Goal: Transaction & Acquisition: Purchase product/service

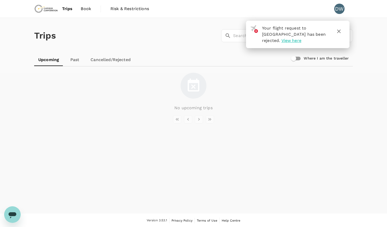
click at [301, 38] on span "View here" at bounding box center [291, 40] width 20 height 5
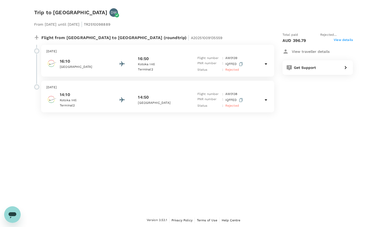
click at [266, 64] on icon at bounding box center [266, 63] width 3 height 1
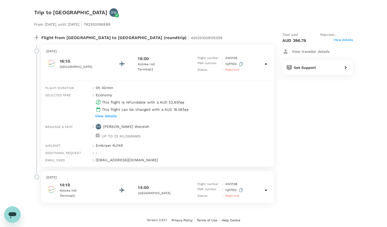
click at [266, 64] on icon at bounding box center [266, 63] width 3 height 1
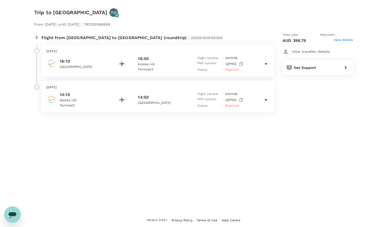
click at [267, 99] on icon at bounding box center [266, 100] width 6 height 6
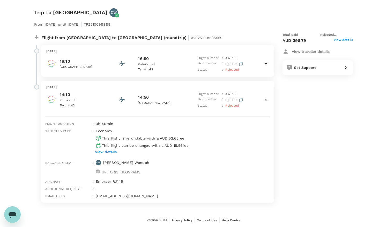
click at [267, 99] on icon at bounding box center [266, 100] width 6 height 6
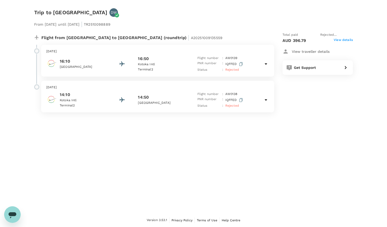
click at [340, 40] on span "View details" at bounding box center [343, 41] width 19 height 6
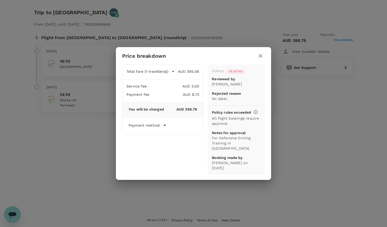
click at [261, 58] on icon "button" at bounding box center [261, 56] width 4 height 4
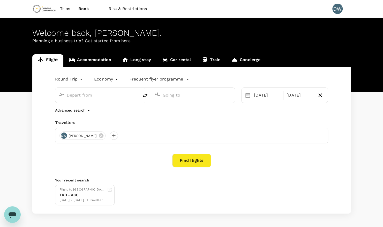
type input "[GEOGRAPHIC_DATA] (TKD)"
type input "Kotoka Intl (ACC)"
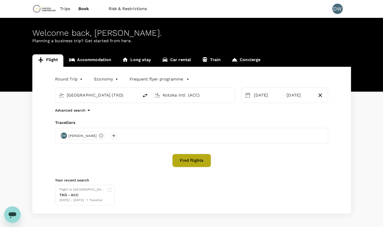
click at [187, 160] on button "Find flights" at bounding box center [191, 160] width 39 height 13
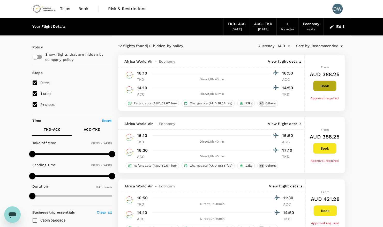
click at [323, 86] on button "Book" at bounding box center [325, 85] width 24 height 11
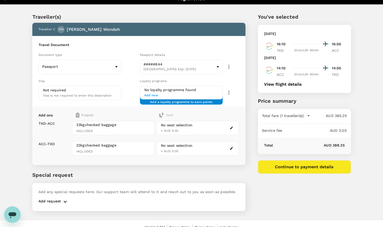
scroll to position [13, 0]
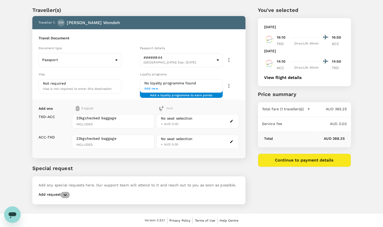
click at [66, 192] on icon "button" at bounding box center [65, 195] width 6 height 6
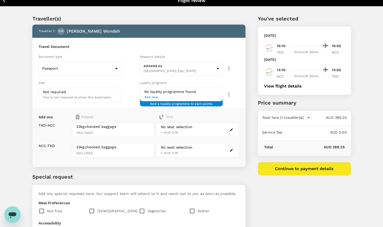
scroll to position [3, 0]
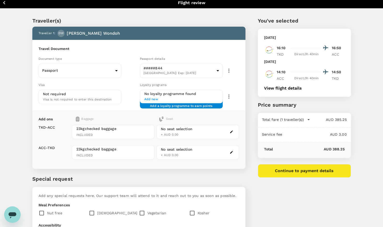
click at [365, 103] on div "Traveller(s) Traveller 1 : [PERSON_NAME] Wondoh Travel Document Document type P…" at bounding box center [191, 156] width 383 height 295
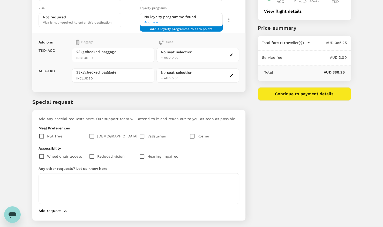
scroll to position [90, 0]
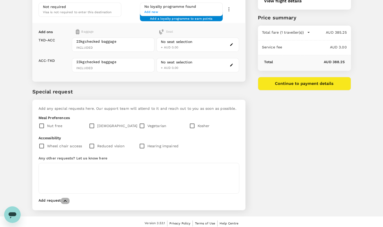
click at [66, 201] on icon "button" at bounding box center [65, 201] width 6 height 6
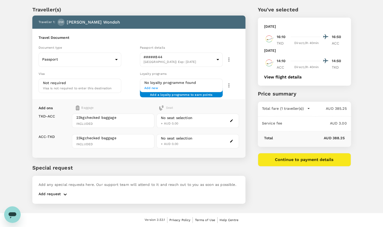
scroll to position [13, 0]
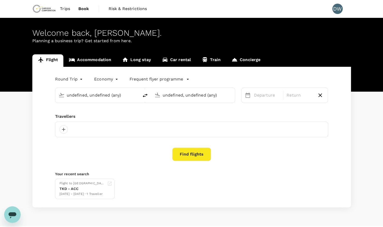
type input "[GEOGRAPHIC_DATA] (TKD)"
type input "Kotoka Intl (ACC)"
type input "[GEOGRAPHIC_DATA] (TKD)"
type input "Kotoka Intl (ACC)"
type input "[GEOGRAPHIC_DATA] (TKD)"
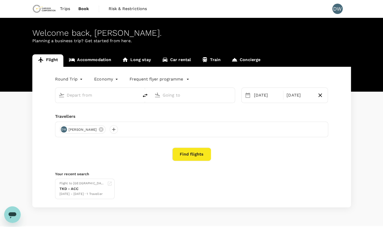
type input "Kotoka Intl (ACC)"
